Goal: Transaction & Acquisition: Subscribe to service/newsletter

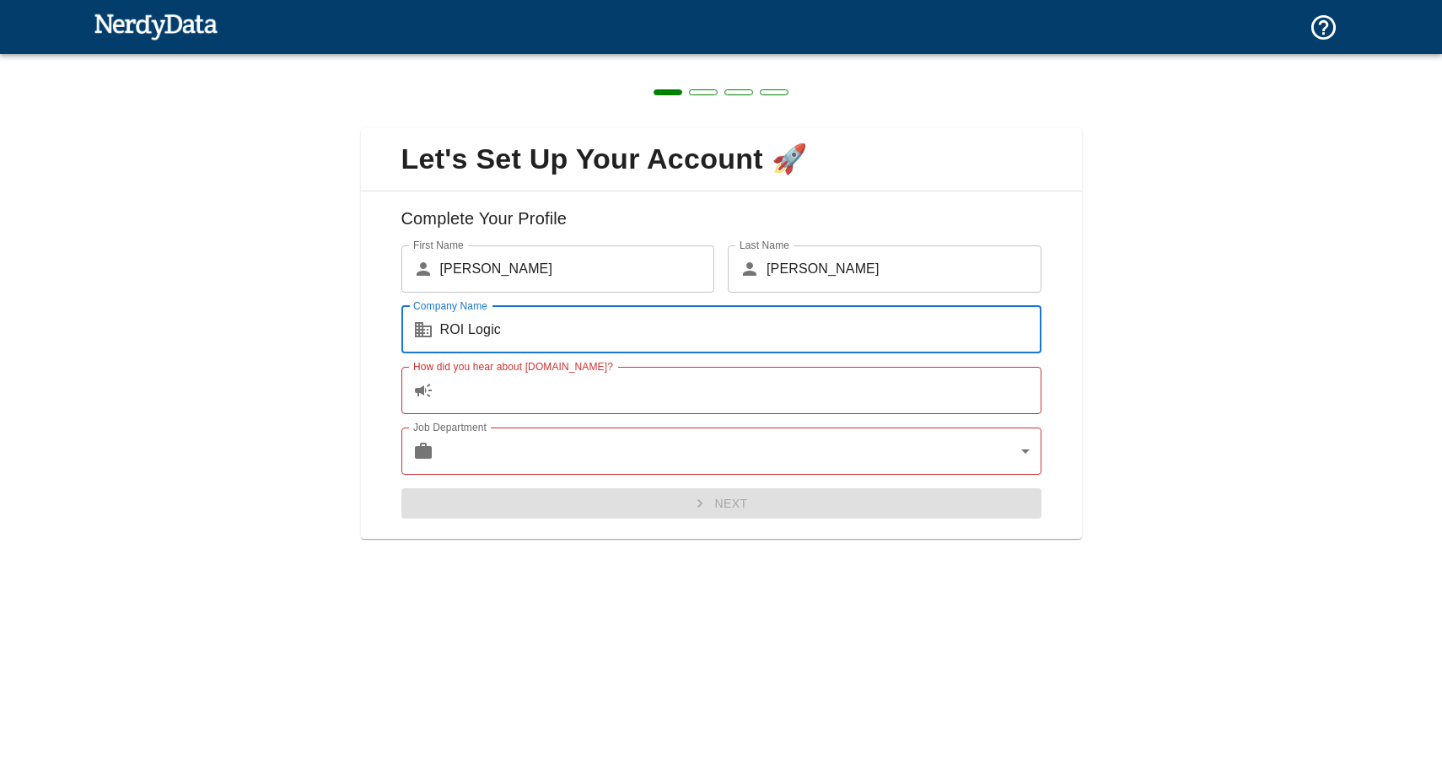
type input "ROI Logic"
click at [756, 414] on div "Job Department ​ ​ Job Department" at bounding box center [715, 444] width 654 height 61
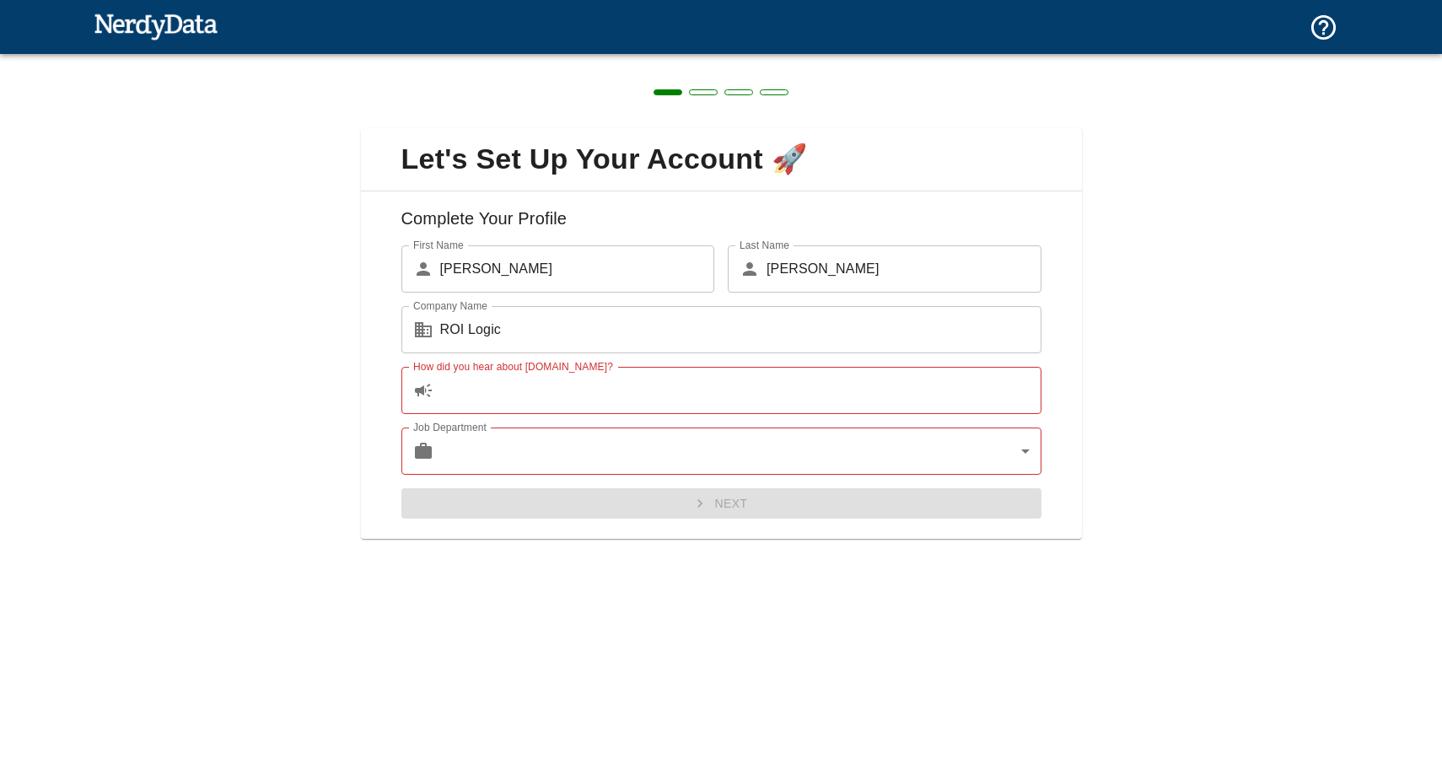
click at [756, 408] on input "How did you hear about [DOMAIN_NAME]?" at bounding box center [740, 390] width 601 height 47
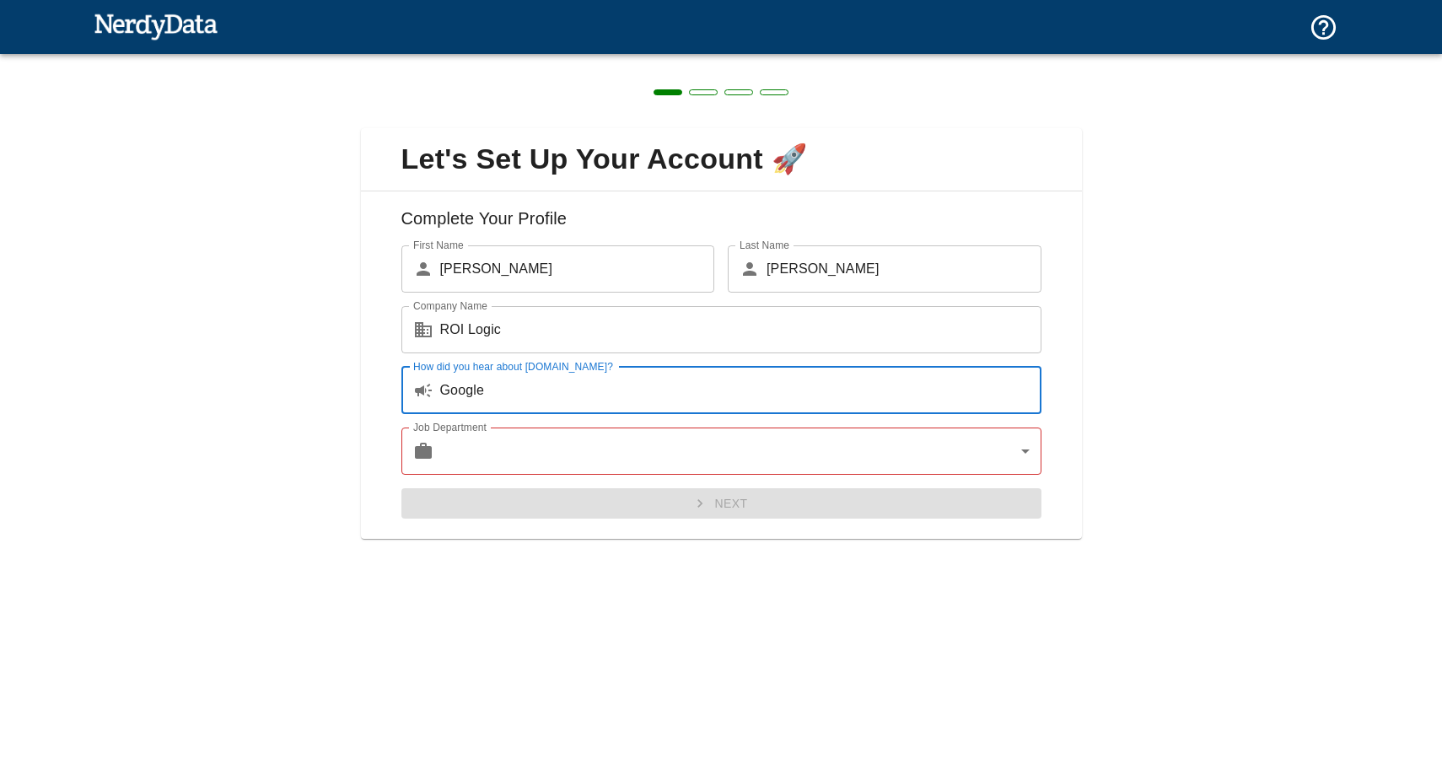
type input "Google"
click at [693, 153] on body "Web Vitals The monthly limit for your workspace has been reached. How to fix Te…" at bounding box center [721, 76] width 1442 height 153
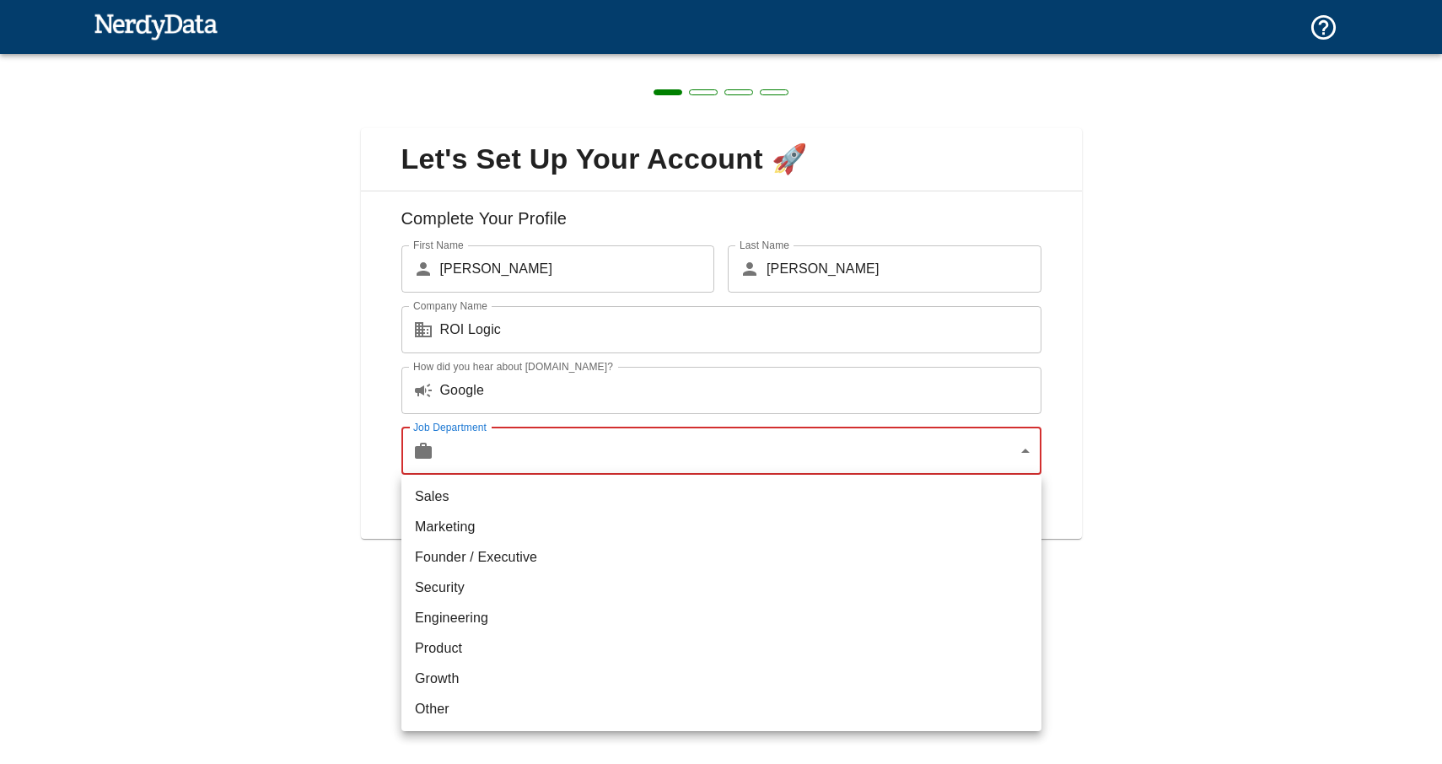
drag, startPoint x: 690, startPoint y: 537, endPoint x: 694, endPoint y: 564, distance: 27.3
click at [694, 564] on ul "Sales Marketing Founder / Executive Security Engineering Product Growth Other" at bounding box center [722, 603] width 640 height 256
click at [694, 564] on li "Founder / Executive" at bounding box center [722, 557] width 640 height 30
type input "exec"
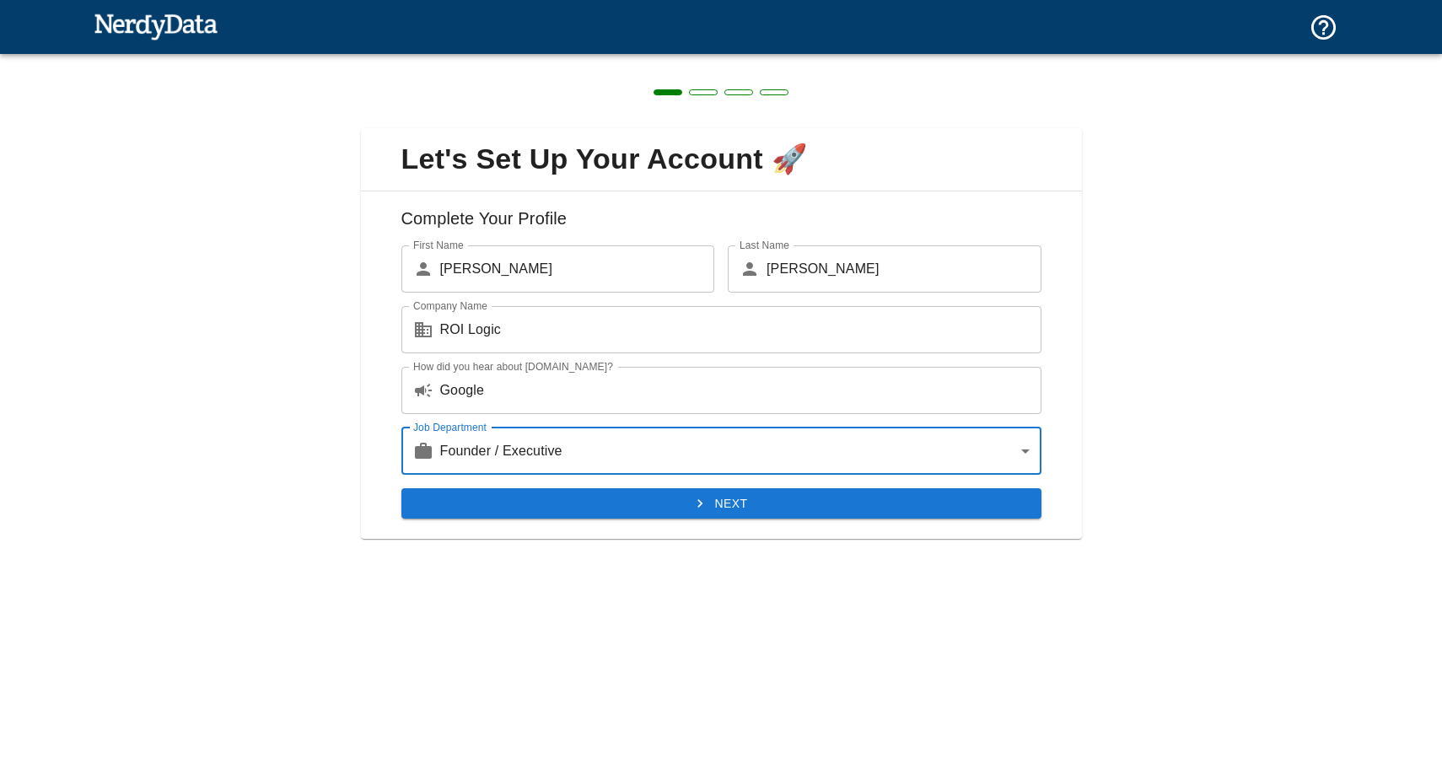
click at [775, 512] on button "Next" at bounding box center [722, 503] width 640 height 31
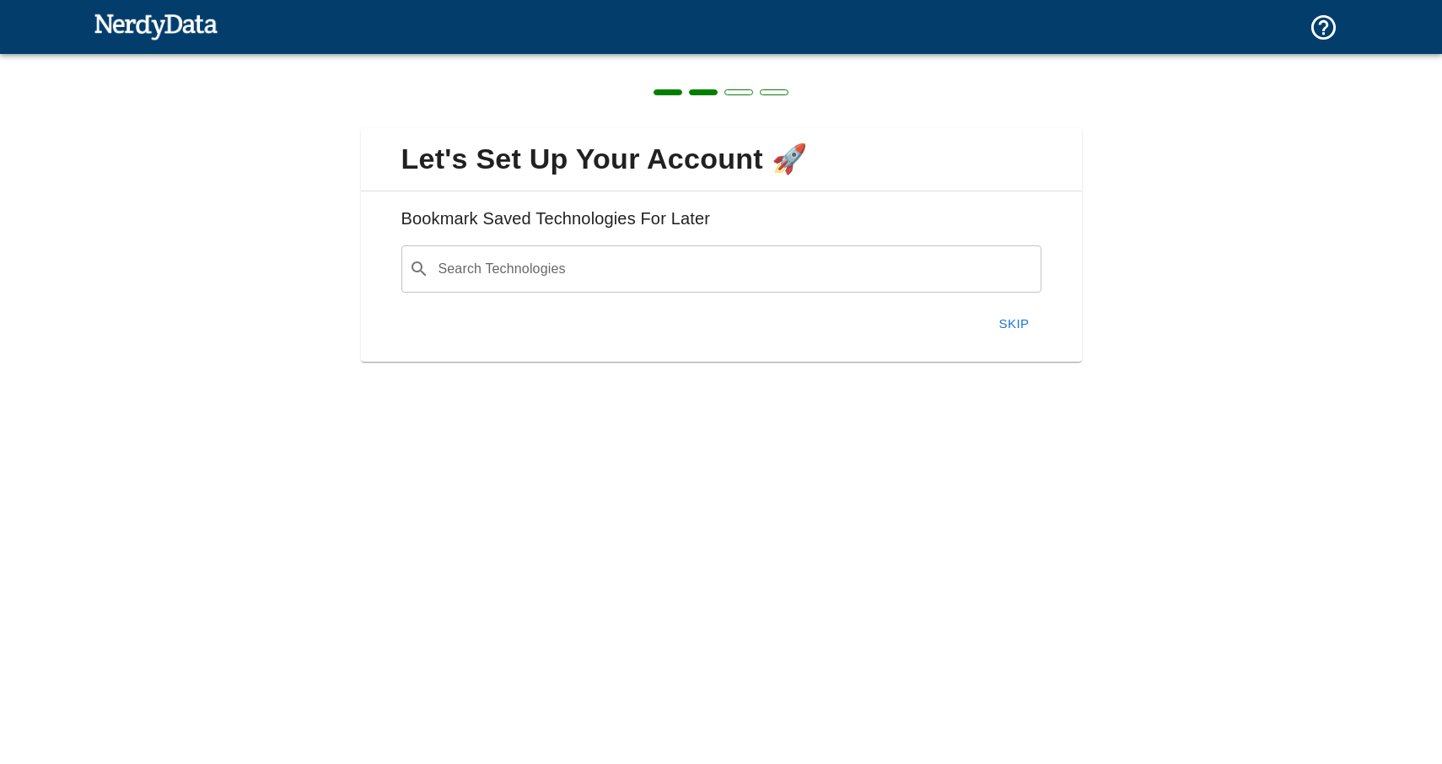
click at [731, 279] on input "Search Technologies" at bounding box center [735, 269] width 598 height 32
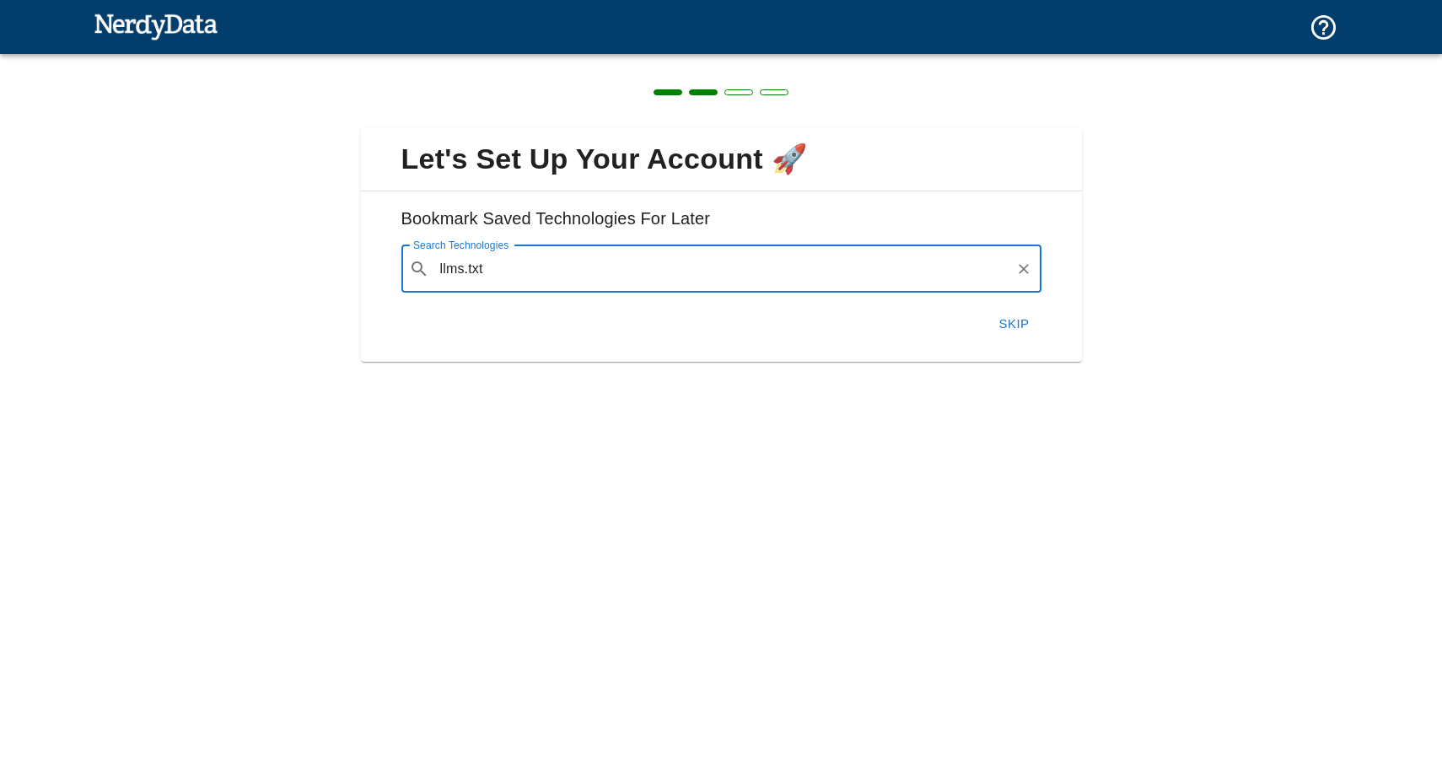
type input "llms.txt"
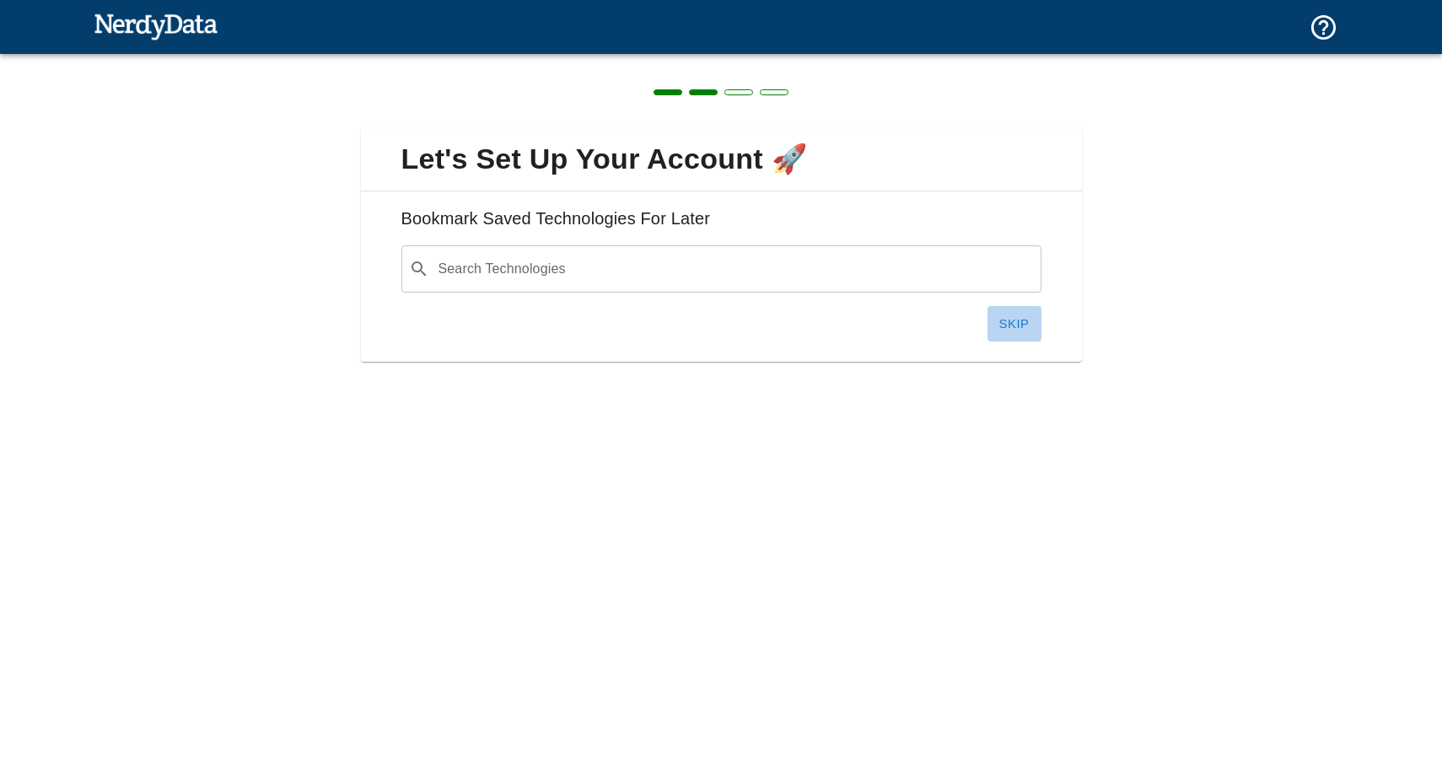
click at [1016, 318] on button "Skip" at bounding box center [1015, 323] width 54 height 35
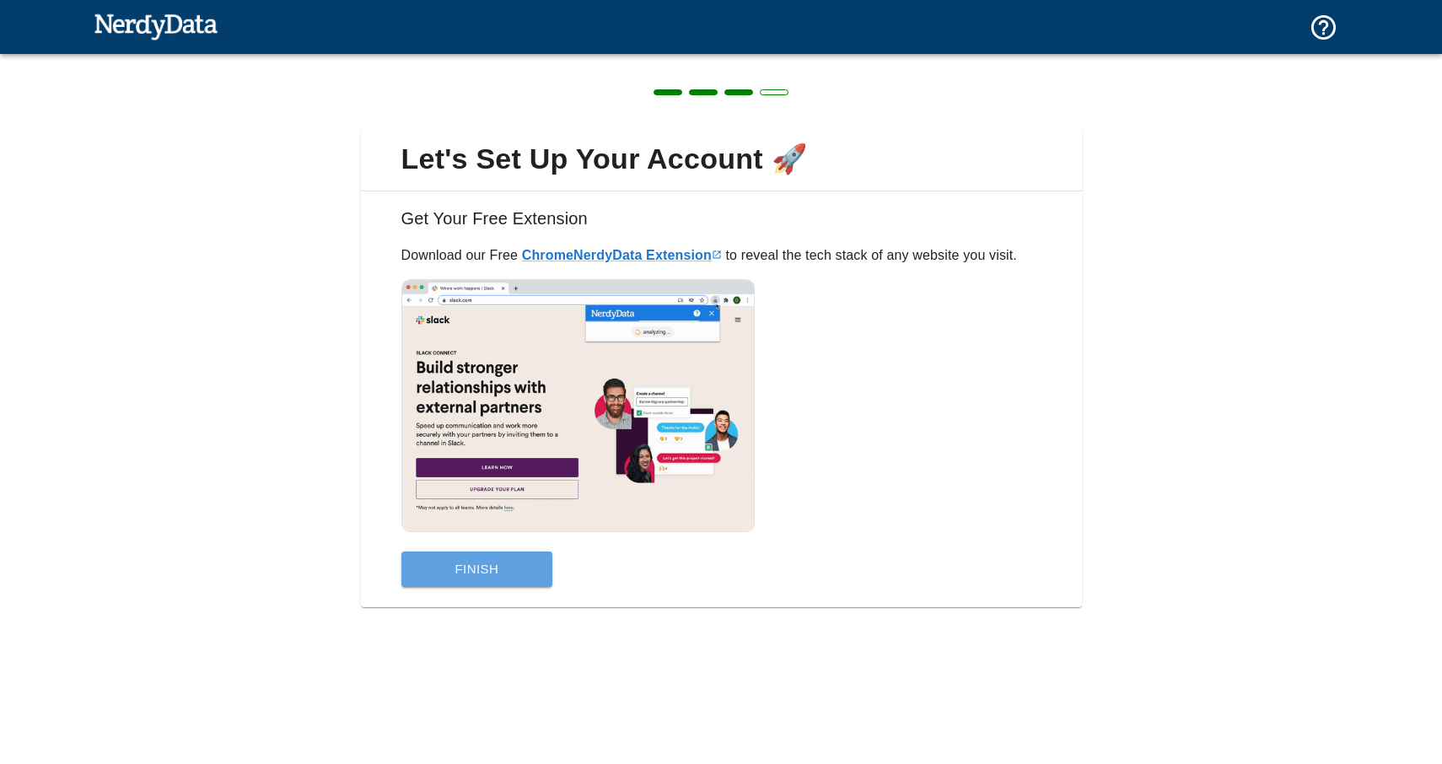
click at [481, 573] on button "Finish" at bounding box center [478, 569] width 152 height 35
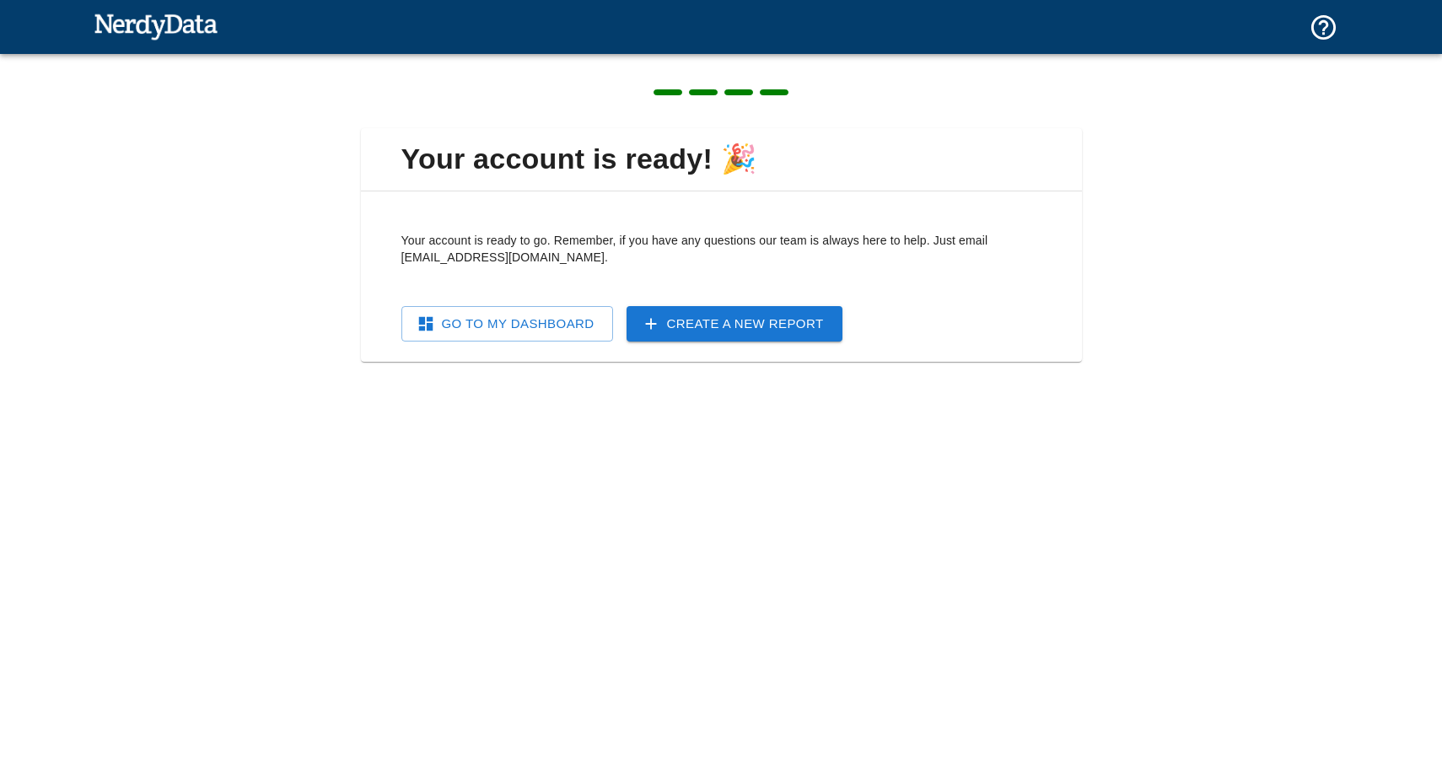
click at [525, 330] on link "Go To My Dashboard" at bounding box center [508, 323] width 212 height 35
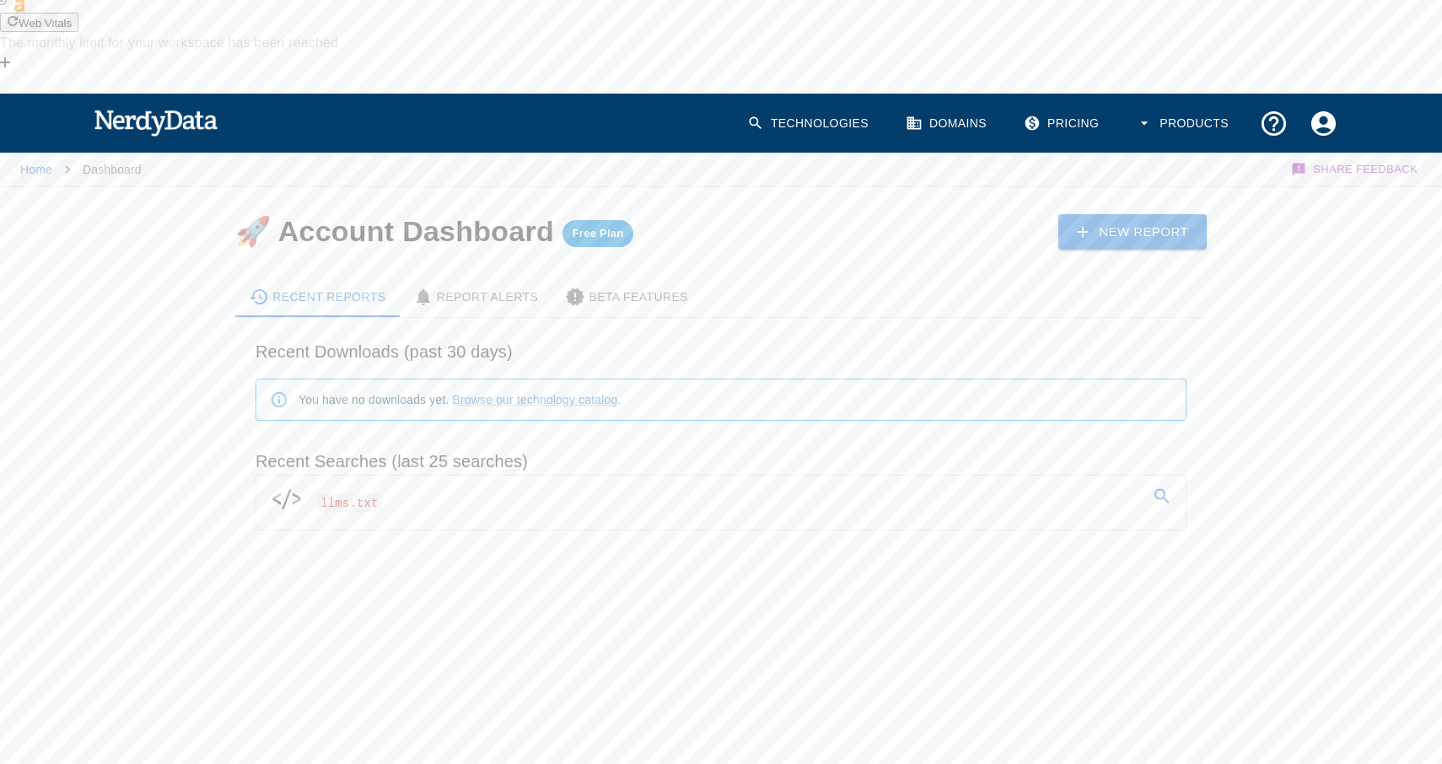
click at [539, 476] on link "llms.txt" at bounding box center [721, 499] width 930 height 47
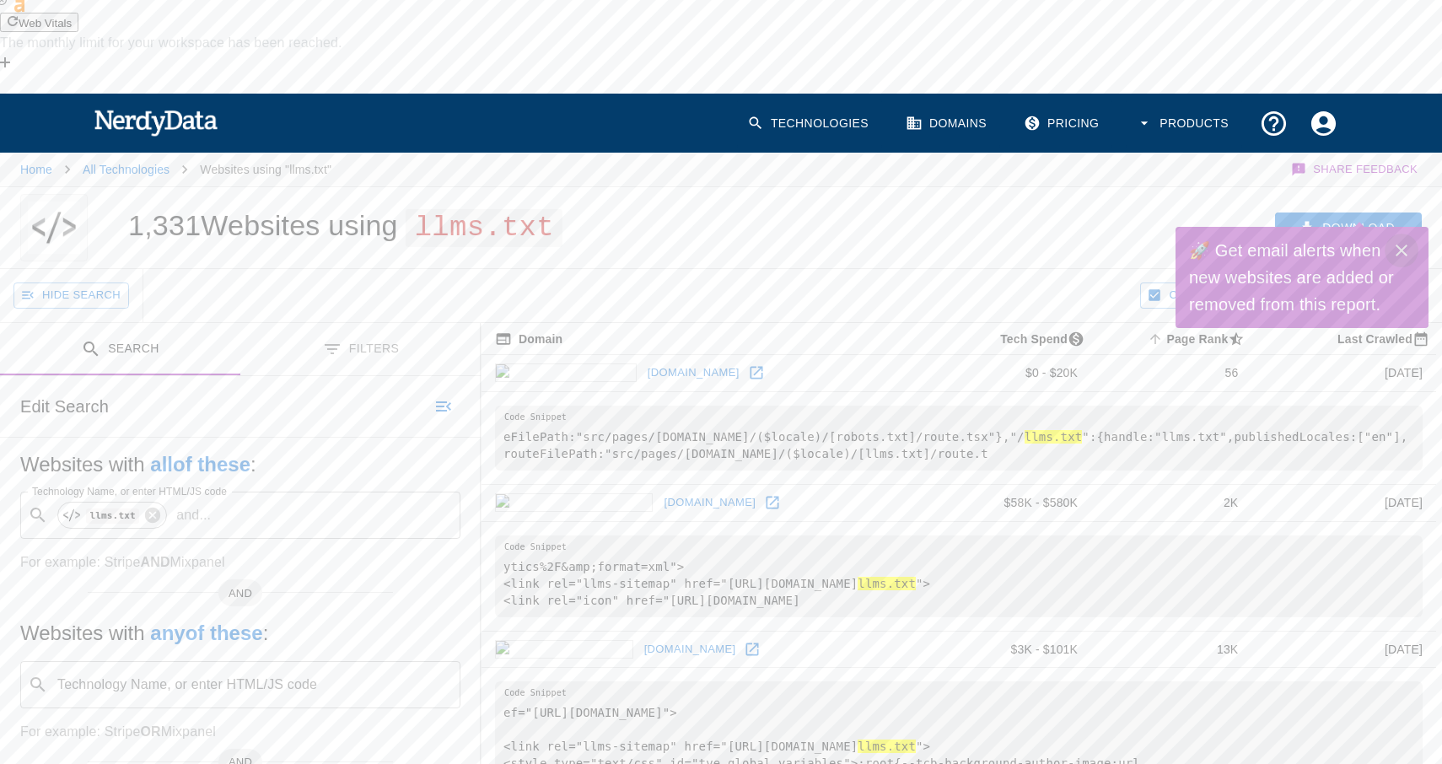
click at [1404, 253] on icon "Close" at bounding box center [1402, 250] width 20 height 20
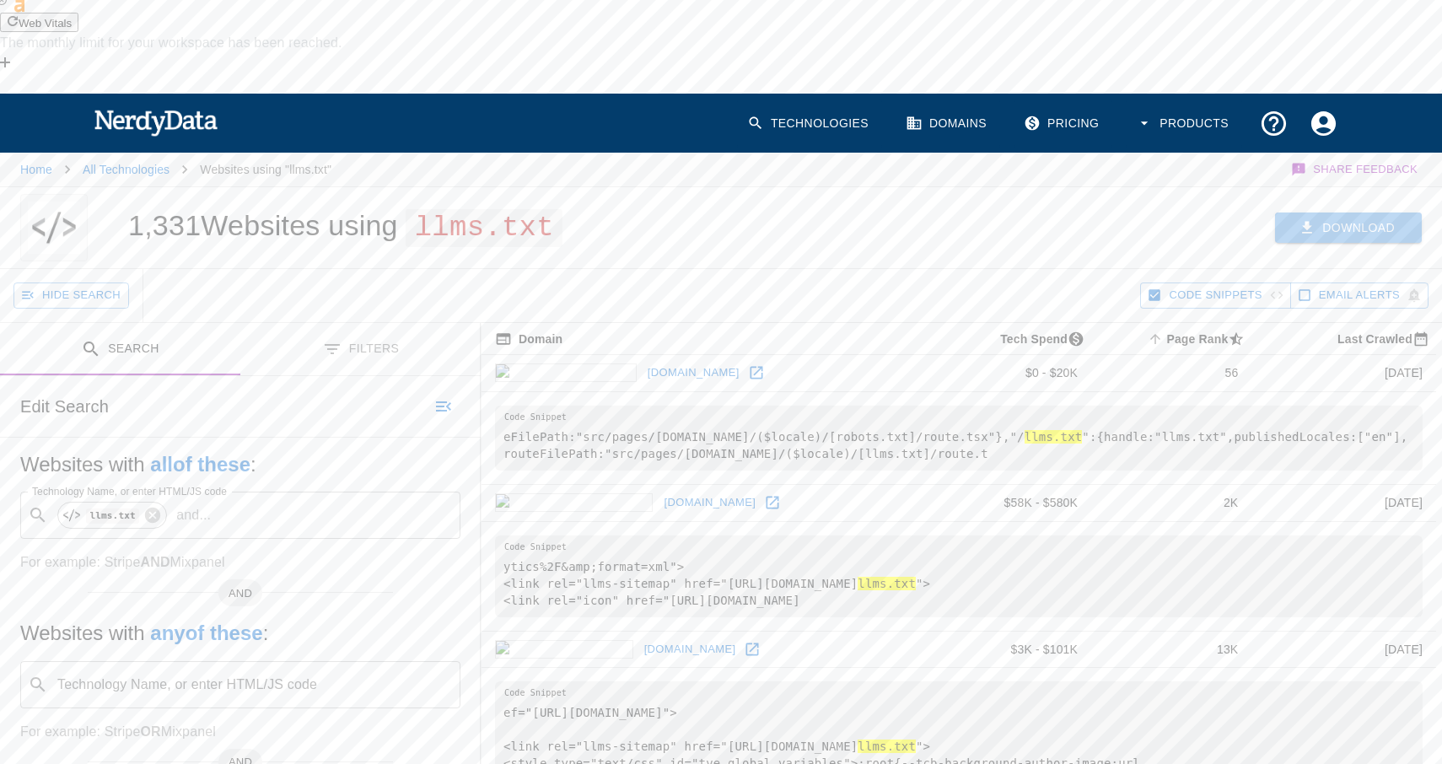
click at [1333, 213] on button "Download" at bounding box center [1348, 228] width 147 height 31
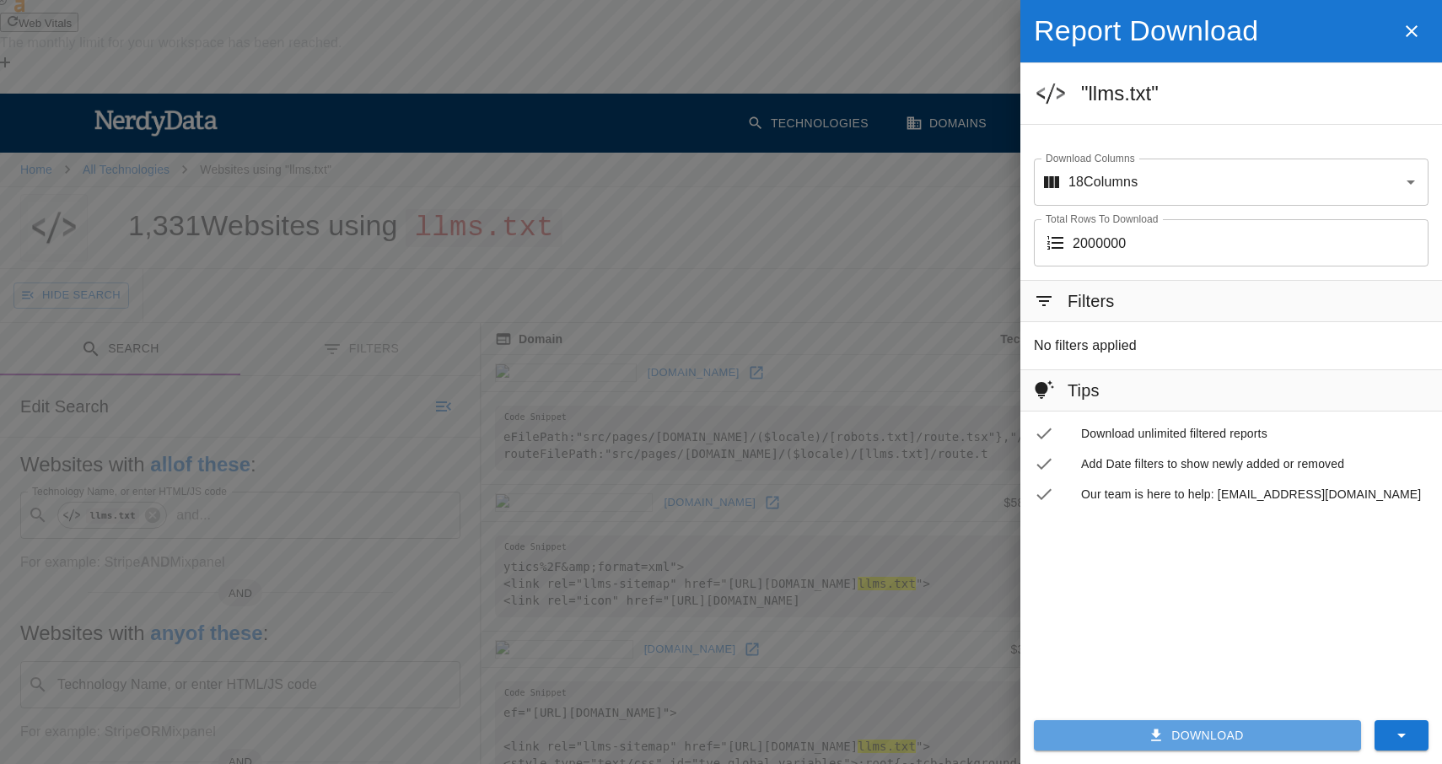
click at [1203, 726] on button "Download" at bounding box center [1197, 735] width 327 height 31
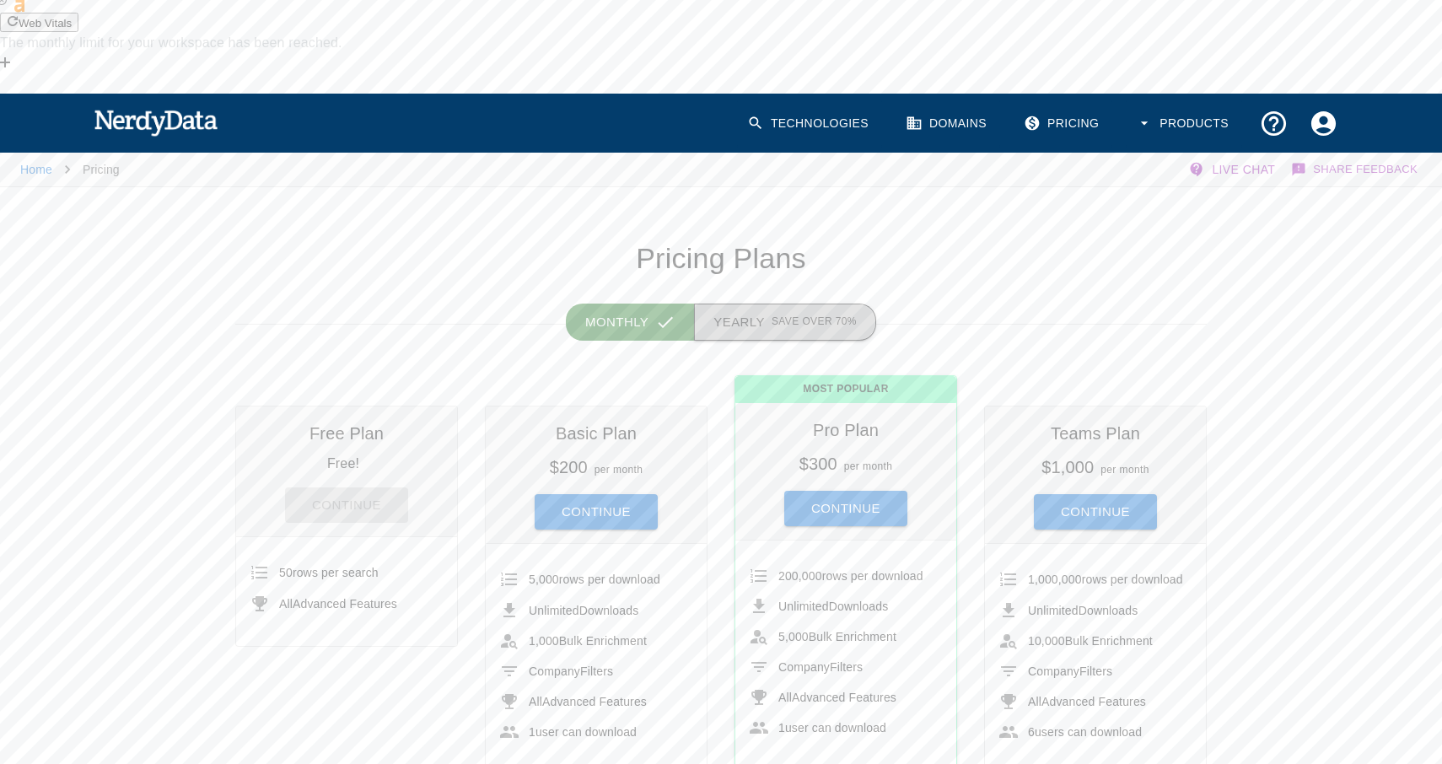
click at [768, 304] on button "Yearly Save over 70%" at bounding box center [785, 322] width 182 height 37
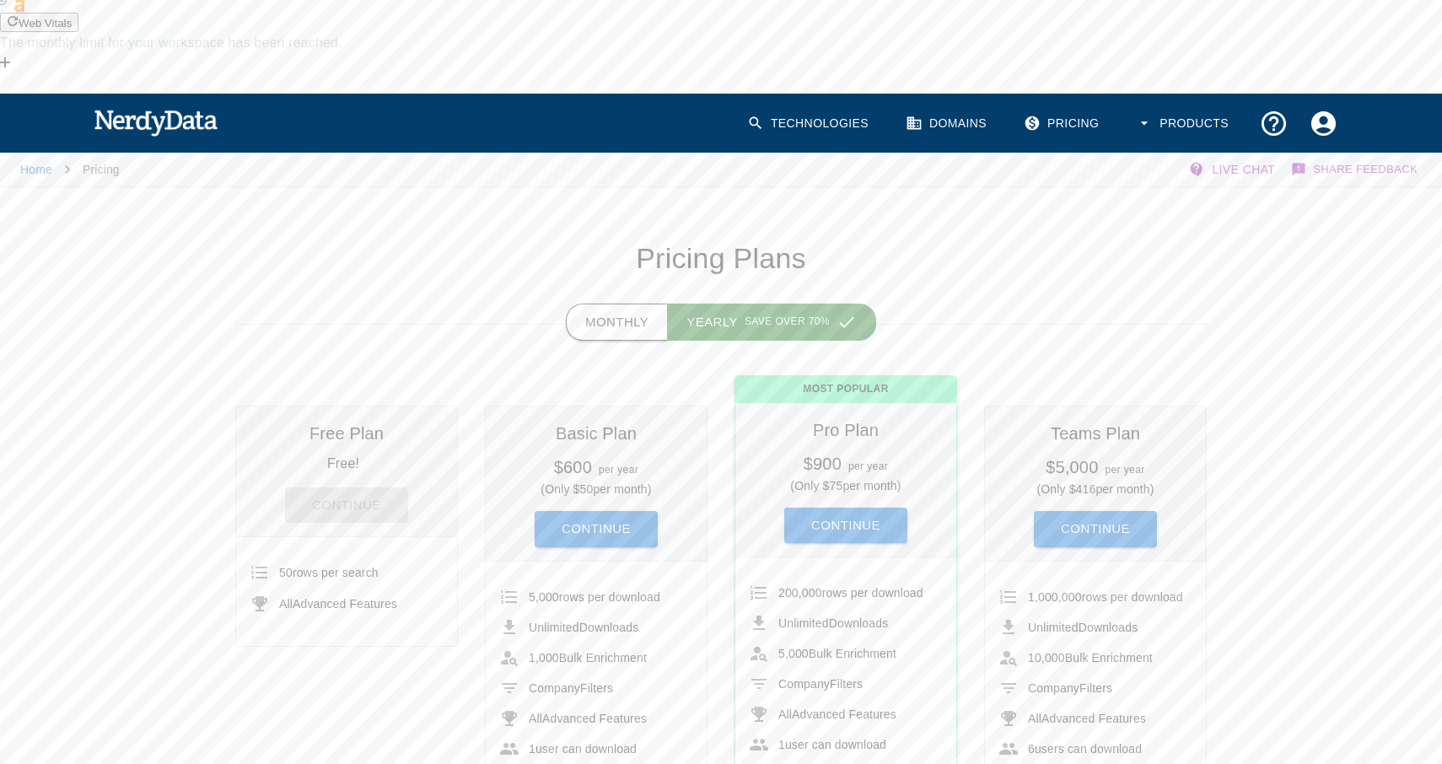
click at [589, 304] on button "Monthly" at bounding box center [617, 322] width 102 height 37
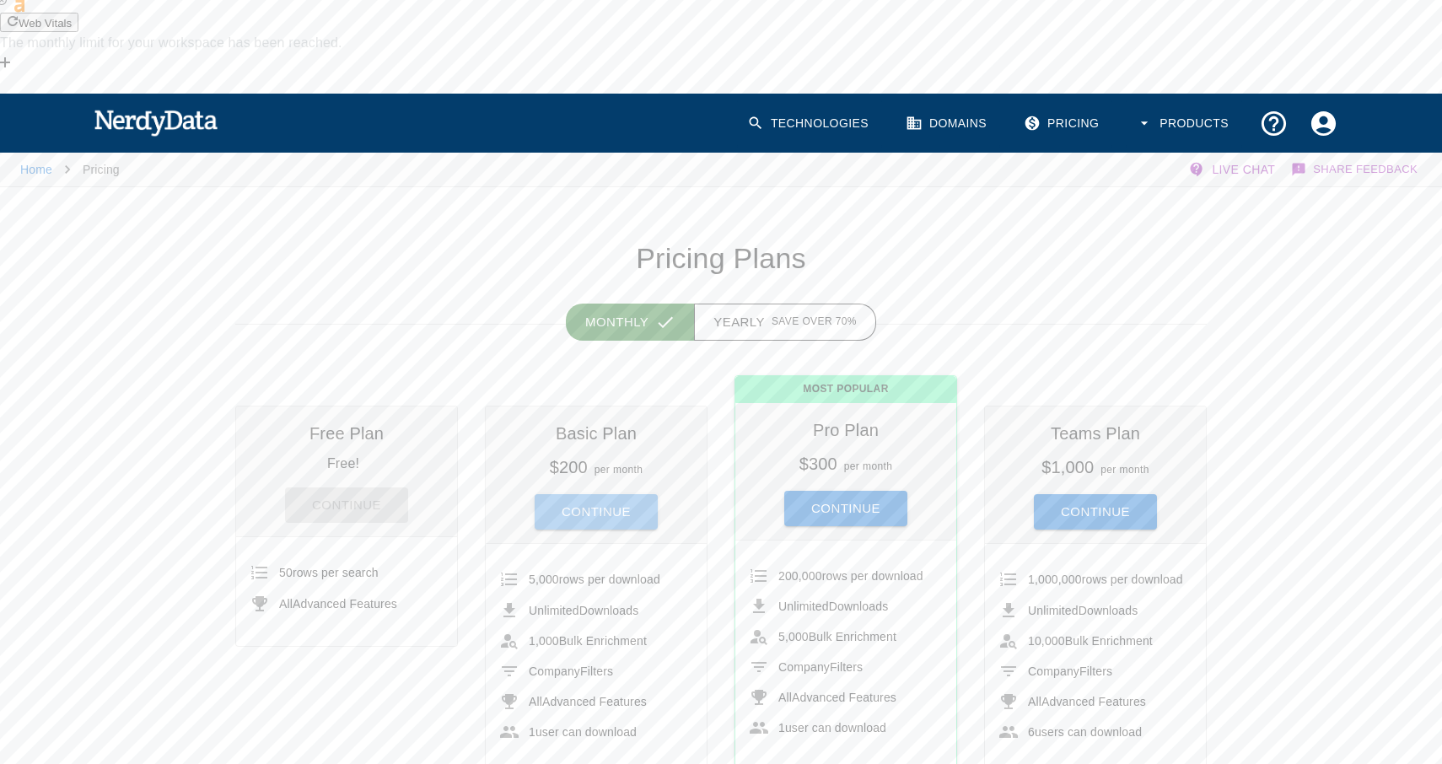
click at [590, 494] on button "Continue" at bounding box center [596, 511] width 123 height 35
